Goal: Task Accomplishment & Management: Manage account settings

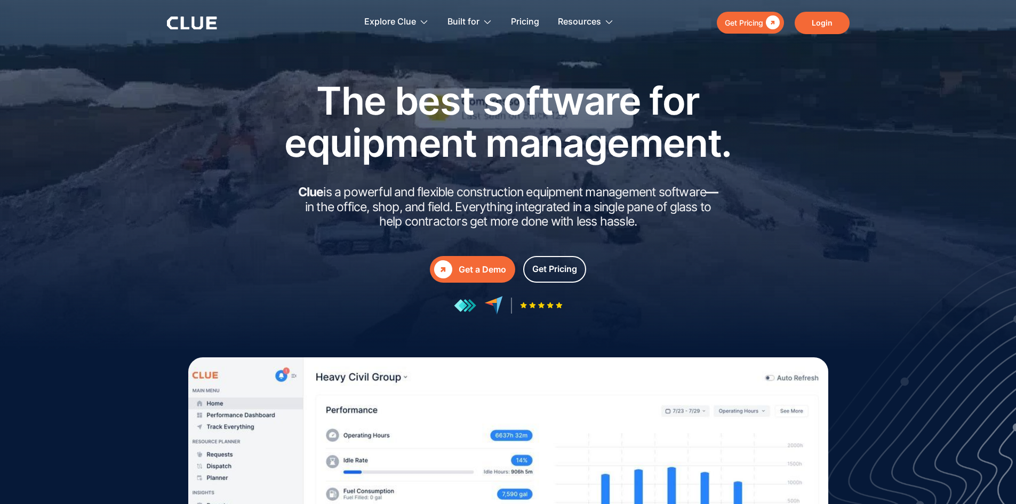
click at [825, 29] on link "Login" at bounding box center [822, 23] width 55 height 22
